Goal: Task Accomplishment & Management: Manage account settings

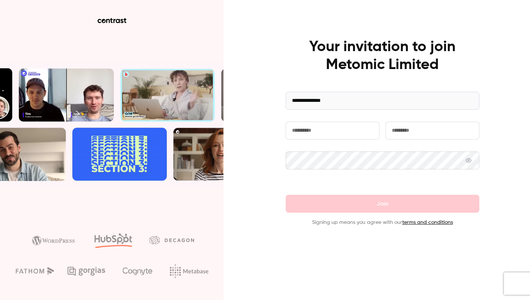
click at [320, 129] on input "text" at bounding box center [333, 131] width 94 height 18
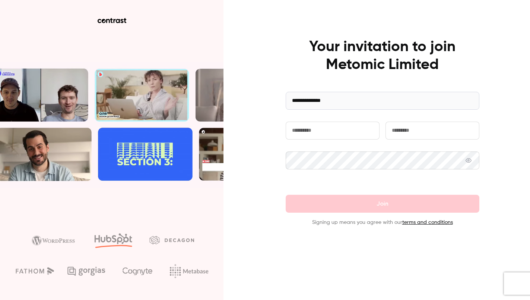
type input "****"
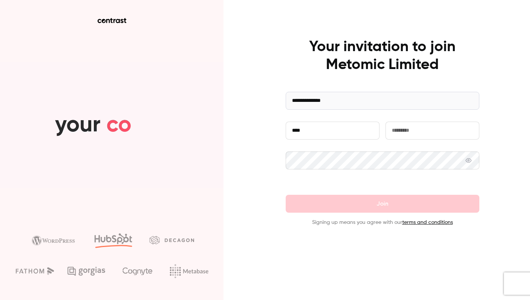
click at [420, 127] on input "text" at bounding box center [433, 131] width 94 height 18
type input "**********"
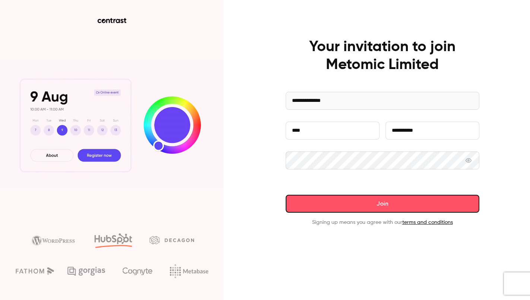
click at [412, 200] on button "Join" at bounding box center [383, 204] width 194 height 18
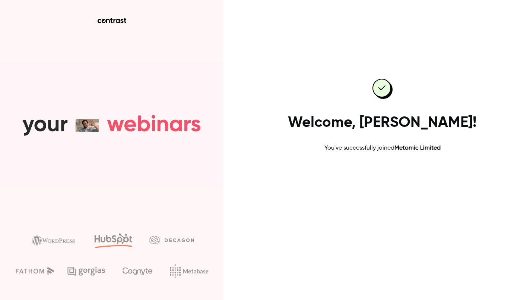
click at [381, 168] on link "Go to dashboard" at bounding box center [382, 176] width 63 height 18
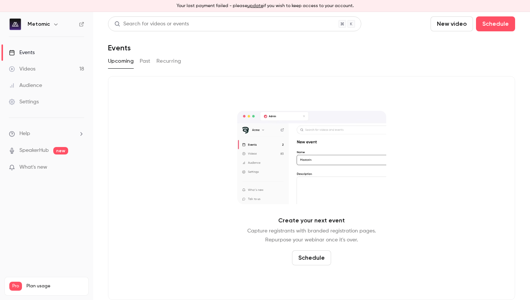
click at [182, 158] on div "Create your next event Capture registrants with branded registration pages. Rep…" at bounding box center [311, 188] width 407 height 224
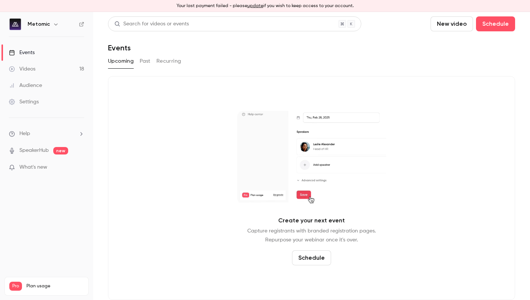
click at [146, 60] on button "Past" at bounding box center [145, 61] width 11 height 12
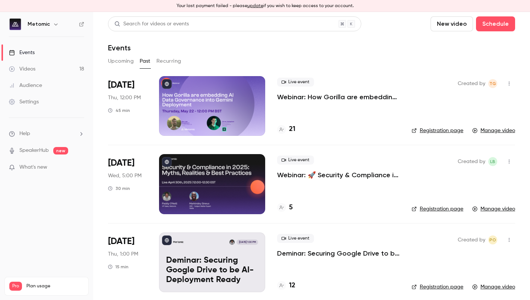
click at [42, 152] on link "SpeakerHub" at bounding box center [33, 150] width 29 height 8
click at [334, 167] on div "Live event Webinar: 🚀 Security & Compliance in [DATE]: Myths, Realities & Best …" at bounding box center [338, 167] width 123 height 24
click at [496, 132] on link "Manage video" at bounding box center [494, 130] width 43 height 7
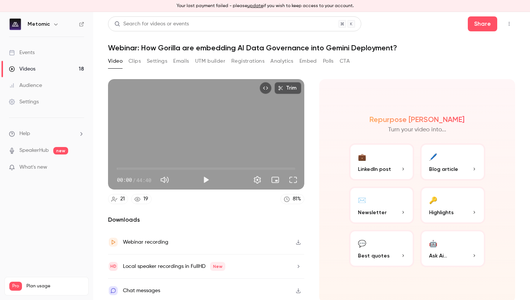
scroll to position [3, 0]
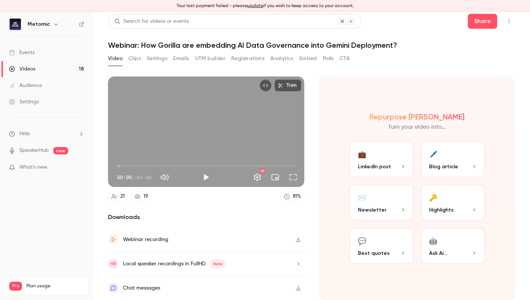
click at [297, 240] on icon "button" at bounding box center [299, 239] width 6 height 5
click at [136, 57] on button "Clips" at bounding box center [135, 59] width 12 height 12
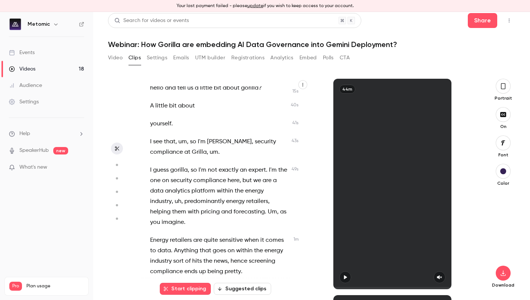
scroll to position [147, 0]
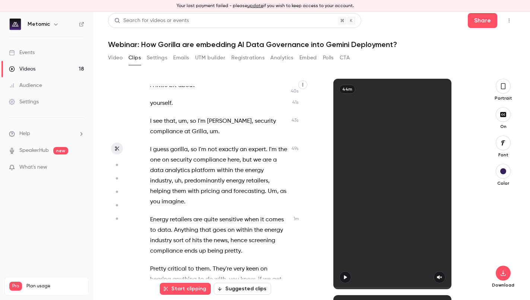
click at [186, 162] on span "security" at bounding box center [181, 160] width 21 height 10
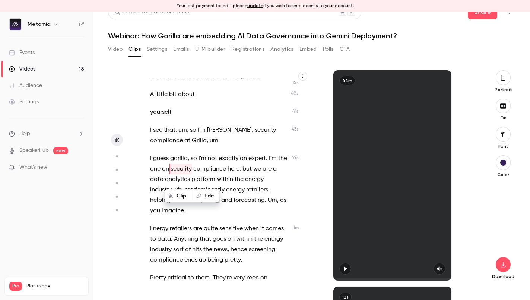
scroll to position [119, 0]
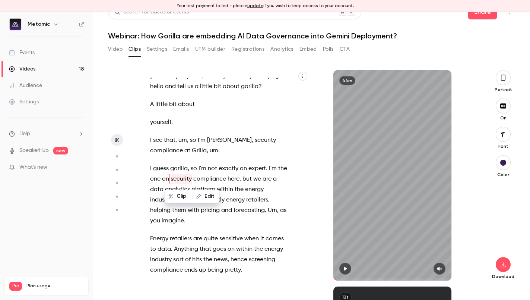
type input "****"
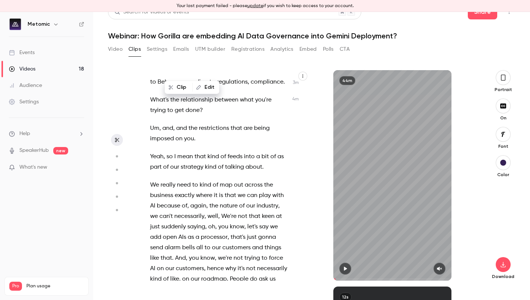
scroll to position [1183, 0]
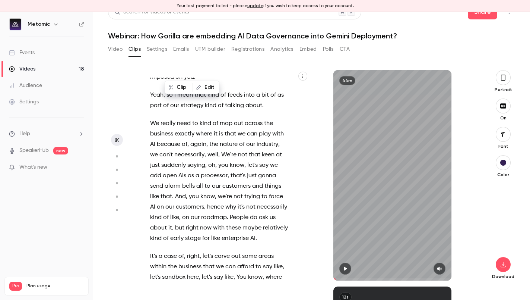
click at [155, 50] on button "Settings" at bounding box center [157, 49] width 20 height 12
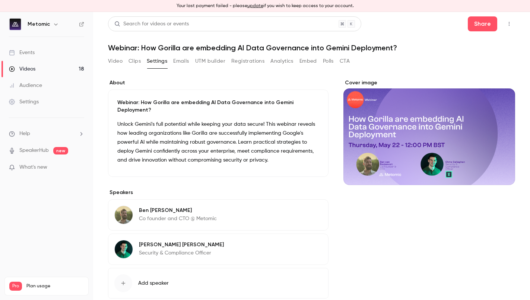
click at [328, 60] on button "Polls" at bounding box center [328, 61] width 11 height 12
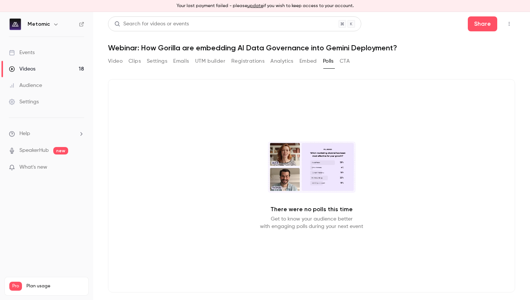
click at [346, 61] on button "CTA" at bounding box center [345, 61] width 10 height 12
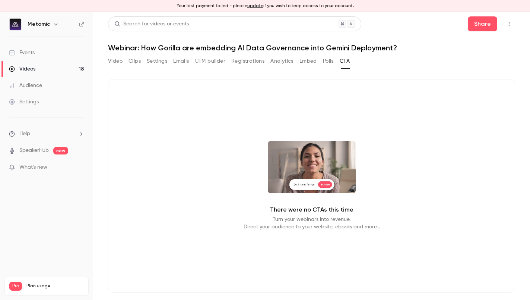
click at [305, 59] on button "Embed" at bounding box center [309, 61] width 18 height 12
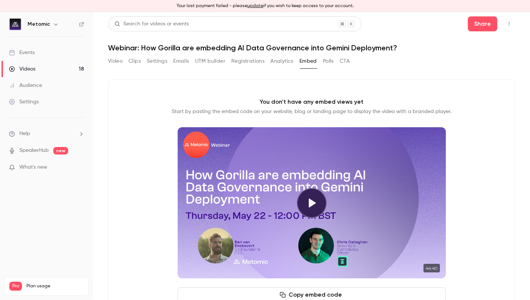
click at [272, 61] on button "Analytics" at bounding box center [282, 61] width 23 height 12
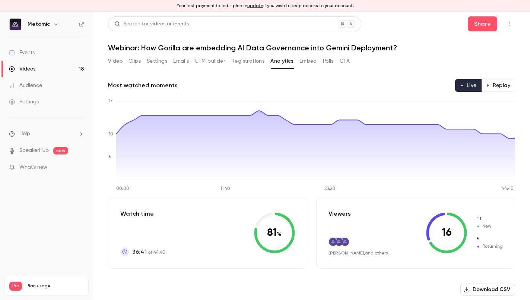
click at [506, 82] on button "Replay" at bounding box center [499, 85] width 34 height 13
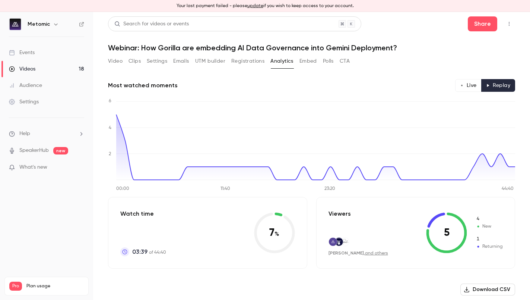
click at [474, 80] on button "Live" at bounding box center [468, 85] width 26 height 13
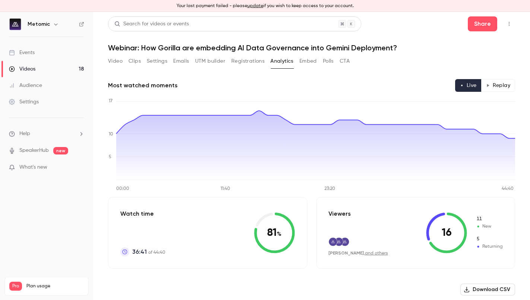
click at [117, 61] on button "Video" at bounding box center [115, 61] width 15 height 12
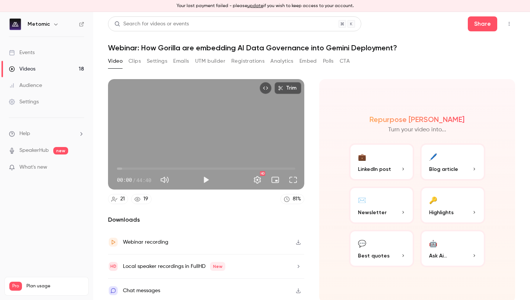
scroll to position [3, 0]
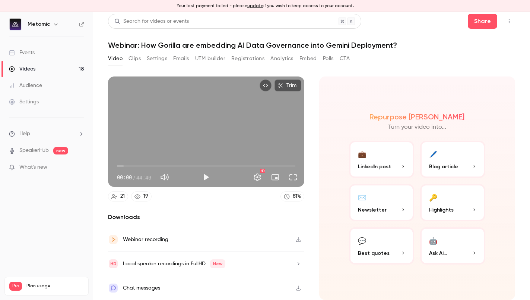
click at [374, 256] on span "Best quotes" at bounding box center [374, 253] width 32 height 8
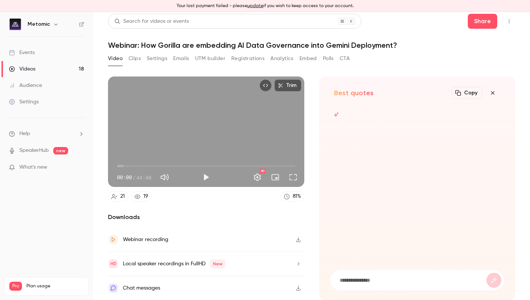
click at [321, 120] on div "Best quotes Copy Turn your video into..." at bounding box center [417, 187] width 196 height 223
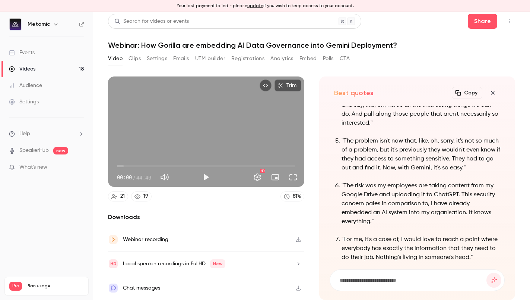
scroll to position [0, 0]
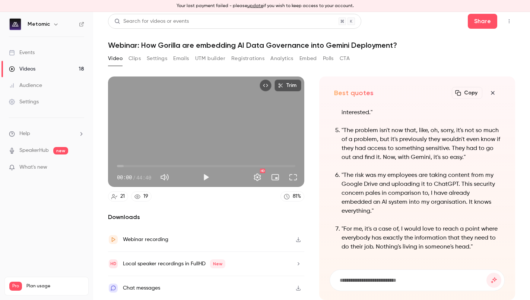
click at [343, 176] on p ""The risk was my employees are taking content from my Google Drive and uploadin…" at bounding box center [421, 193] width 159 height 45
click at [360, 236] on p ""For me, it's a case of, I would love to reach a point where everybody has exac…" at bounding box center [421, 237] width 159 height 27
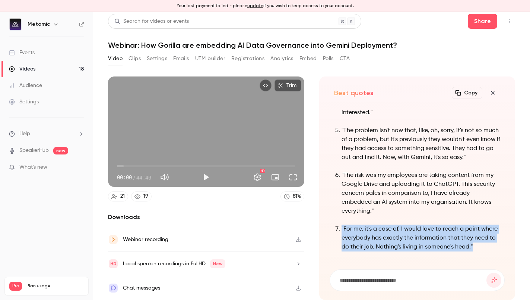
click at [353, 234] on p ""For me, it's a case of, I would love to reach a point where everybody has exac…" at bounding box center [421, 237] width 159 height 27
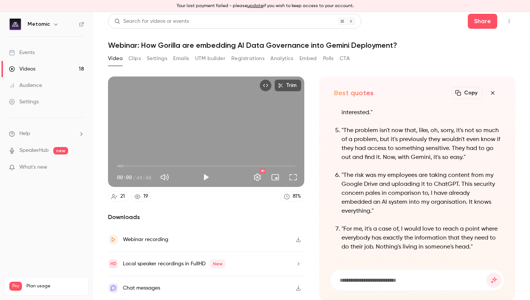
click at [353, 234] on p ""For me, it's a case of, I would love to reach a point where everybody has exac…" at bounding box center [421, 237] width 159 height 27
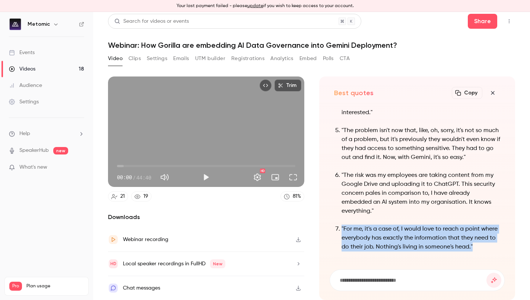
click at [353, 234] on p ""For me, it's a case of, I would love to reach a point where everybody has exac…" at bounding box center [421, 237] width 159 height 27
click at [366, 232] on p ""For me, it's a case of, I would love to reach a point where everybody has exac…" at bounding box center [421, 237] width 159 height 27
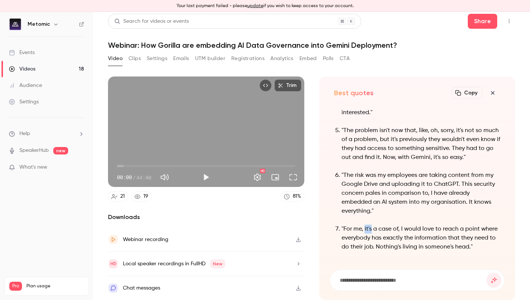
click at [366, 232] on p ""For me, it's a case of, I would love to reach a point where everybody has exac…" at bounding box center [421, 237] width 159 height 27
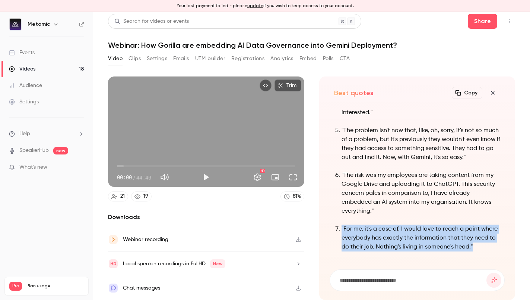
click at [333, 239] on div "QUOTES "Energy retailers are quite sensitive when it comes to data. Anything th…" at bounding box center [418, 183] width 176 height 154
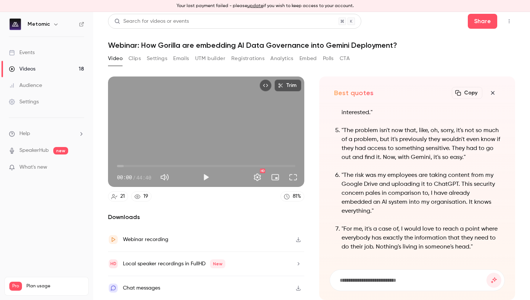
click at [333, 239] on div "QUOTES "Energy retailers are quite sensitive when it comes to data. Anything th…" at bounding box center [418, 183] width 176 height 154
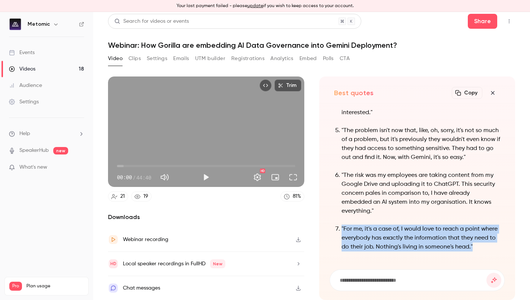
click at [333, 239] on div "QUOTES "Energy retailers are quite sensitive when it comes to data. Anything th…" at bounding box center [418, 183] width 176 height 154
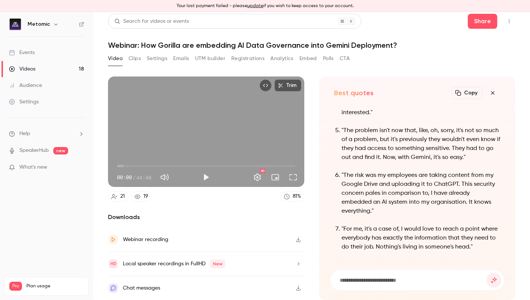
scroll to position [-160, 0]
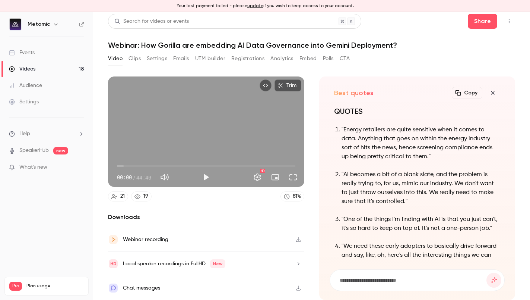
click at [380, 152] on p ""Energy retailers are quite sensitive when it comes to data. Anything that goes…" at bounding box center [421, 143] width 159 height 36
click at [354, 146] on p ""Energy retailers are quite sensitive when it comes to data. Anything that goes…" at bounding box center [421, 143] width 159 height 36
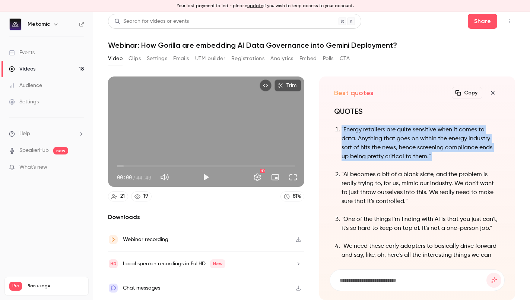
click at [334, 143] on ol ""Energy retailers are quite sensitive when it comes to data. Anything that goes…" at bounding box center [417, 268] width 167 height 286
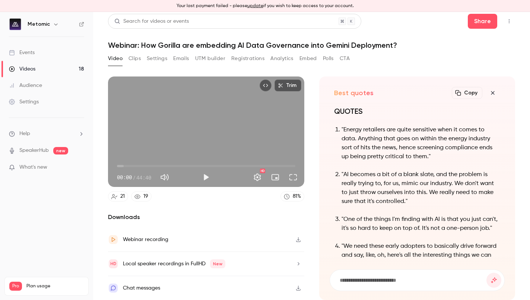
click at [334, 143] on ol ""Energy retailers are quite sensitive when it comes to data. Anything that goes…" at bounding box center [417, 268] width 167 height 286
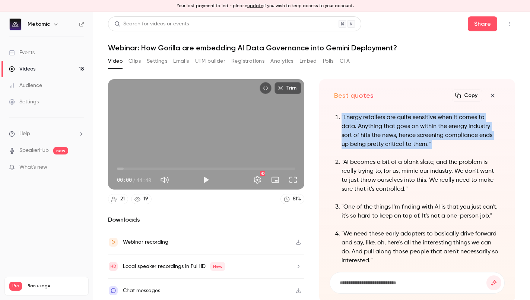
scroll to position [-148, 0]
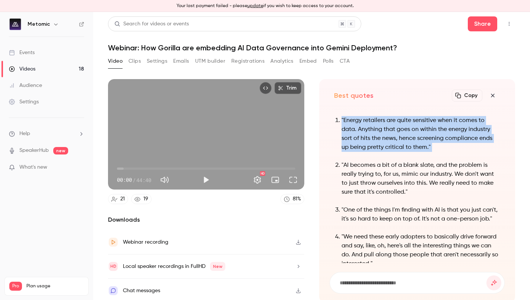
click at [359, 160] on ol ""Energy retailers are quite sensitive when it comes to data. Anything that goes…" at bounding box center [417, 259] width 167 height 286
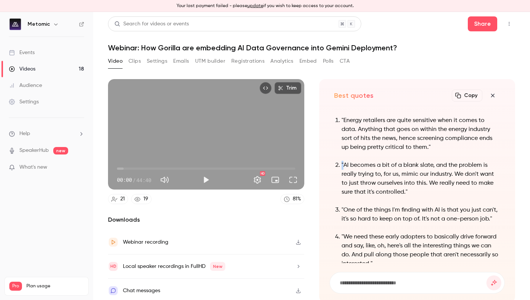
click at [359, 160] on ol ""Energy retailers are quite sensitive when it comes to data. Anything that goes…" at bounding box center [417, 259] width 167 height 286
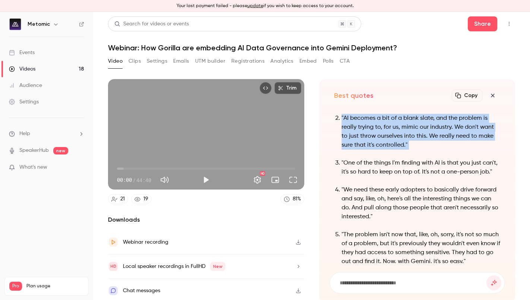
scroll to position [-100, 0]
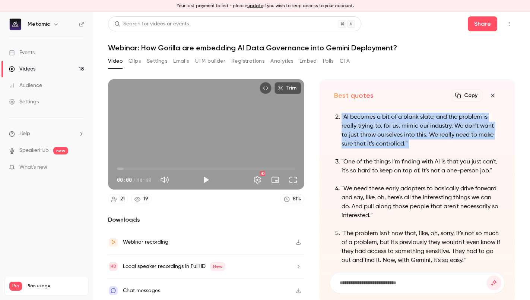
click at [333, 135] on div "QUOTES "Energy retailers are quite sensitive when it comes to data. Anything th…" at bounding box center [418, 186] width 176 height 154
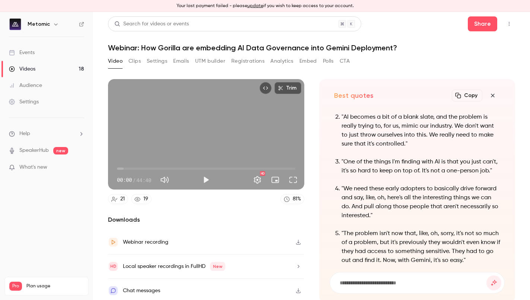
click at [333, 135] on div "QUOTES "Energy retailers are quite sensitive when it comes to data. Anything th…" at bounding box center [418, 186] width 176 height 154
